Goal: Task Accomplishment & Management: Use online tool/utility

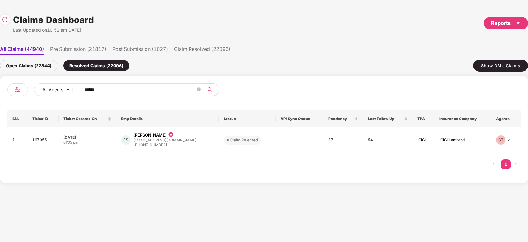
click at [149, 89] on input "******" at bounding box center [140, 89] width 111 height 9
paste input "text"
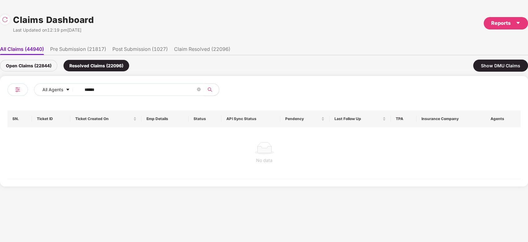
type input "******"
click at [37, 62] on div "Open Claims (22844)" at bounding box center [28, 65] width 57 height 11
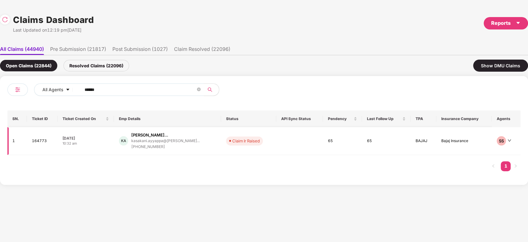
click at [206, 148] on td "KA Kasakani Venkata Ayyap... kasakani.ayyappa@trede... +918309993699" at bounding box center [167, 141] width 107 height 28
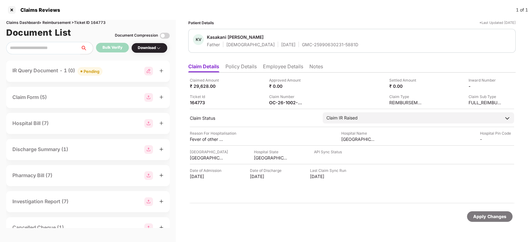
click at [302, 45] on div "GMC-25990630231-5881D" at bounding box center [330, 45] width 56 height 6
copy div "GMC-25990630231-5881D"
click at [302, 45] on div "GMC-25990630231-5881D" at bounding box center [330, 45] width 56 height 6
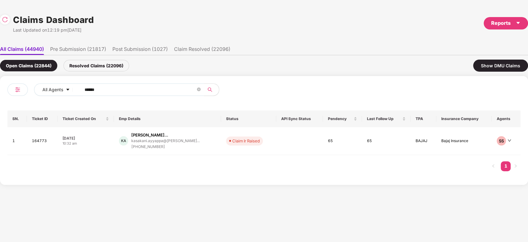
click at [131, 95] on span "******" at bounding box center [140, 89] width 127 height 12
paste input "text"
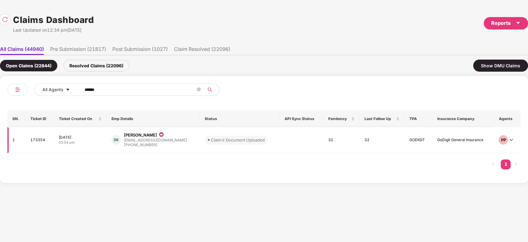
type input "******"
click at [200, 145] on td "Claim Ir Document Uploaded" at bounding box center [240, 140] width 80 height 26
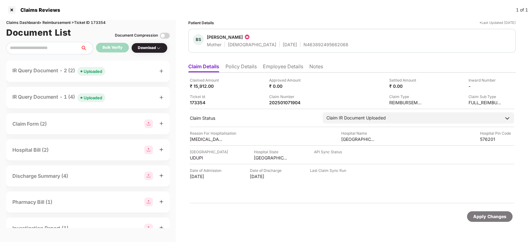
click at [79, 69] on span "Uploaded" at bounding box center [91, 71] width 28 height 9
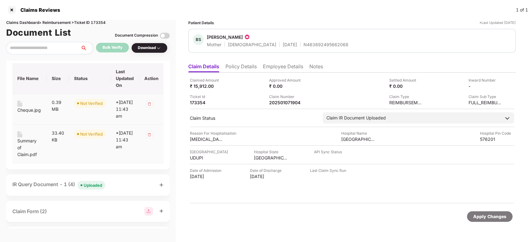
scroll to position [46, 0]
click at [25, 110] on div "Cheque.jpg" at bounding box center [29, 109] width 24 height 7
click at [17, 152] on div "Summary of Claim.pdf" at bounding box center [29, 147] width 24 height 20
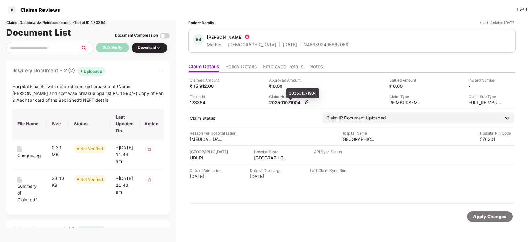
click at [282, 103] on div "202501071904" at bounding box center [286, 102] width 34 height 6
copy div "202501071904"
click at [282, 103] on div "202501071904" at bounding box center [286, 102] width 34 height 6
click at [231, 65] on li "Policy Details" at bounding box center [241, 67] width 31 height 9
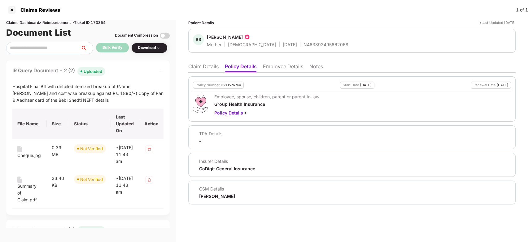
click at [206, 68] on li "Claim Details" at bounding box center [203, 67] width 30 height 9
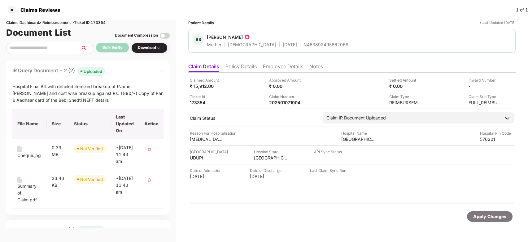
click at [121, 66] on div "IR Query Document - 2 (2) Uploaded Hospital Final Bill with detailed itemized b…" at bounding box center [88, 137] width 164 height 154
click at [117, 68] on div "IR Query Document - 2 (2) Uploaded" at bounding box center [87, 71] width 151 height 9
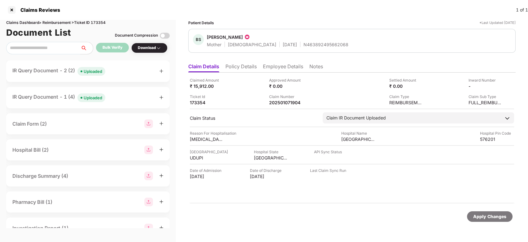
click at [104, 76] on div "IR Query Document - 2 (2) Uploaded" at bounding box center [88, 70] width 164 height 21
click at [105, 76] on div "IR Query Document - 2 (2) Uploaded" at bounding box center [88, 70] width 164 height 21
click at [87, 74] on span "Uploaded" at bounding box center [91, 71] width 28 height 9
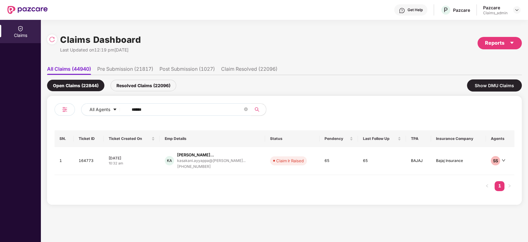
click at [176, 108] on input "******" at bounding box center [187, 109] width 111 height 9
paste input "text"
click at [176, 108] on input "******" at bounding box center [187, 109] width 111 height 9
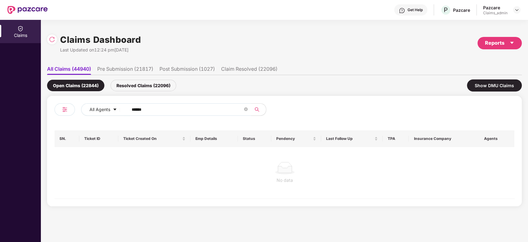
type input "******"
click at [142, 90] on div "Resolved Claims (22096)" at bounding box center [144, 85] width 66 height 11
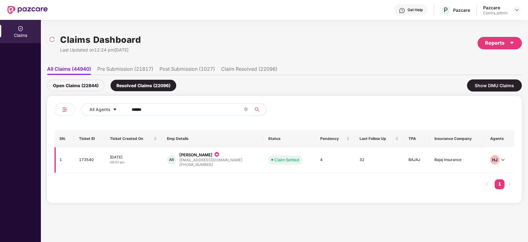
click at [229, 160] on div "AR [PERSON_NAME] [PERSON_NAME][EMAIL_ADDRESS][DOMAIN_NAME] [PHONE_NUMBER]" at bounding box center [212, 160] width 91 height 16
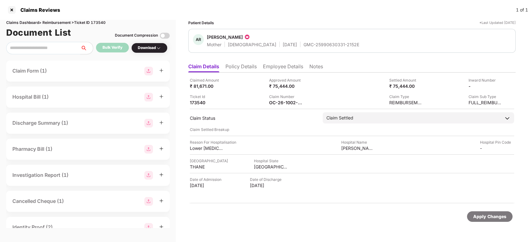
click at [304, 45] on div "GMC-25990630331-2152E" at bounding box center [332, 45] width 56 height 6
copy div "GMC-25990630331-2152E"
click at [304, 45] on div "GMC-25990630331-2152E" at bounding box center [332, 45] width 56 height 6
copy div "GMC-25990630331-2152E"
